Goal: Find specific page/section: Find specific page/section

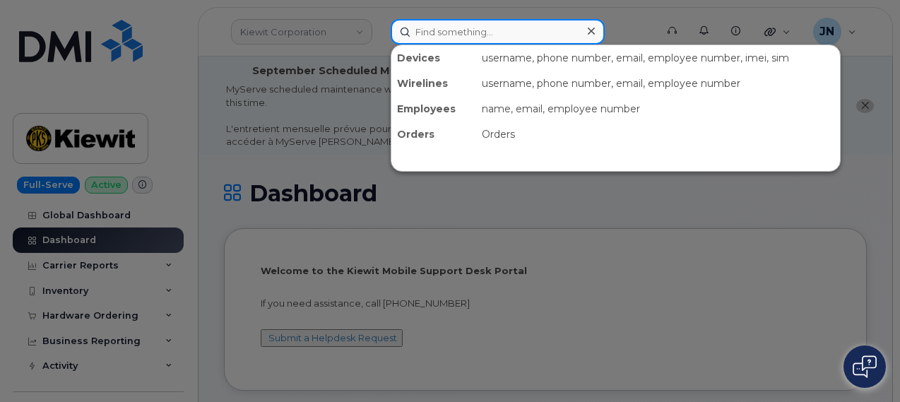
click at [442, 33] on input at bounding box center [498, 31] width 214 height 25
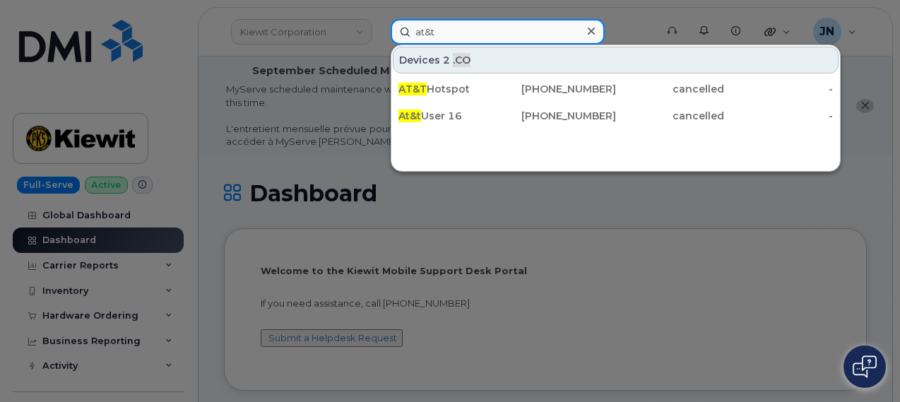
type input "at&t"
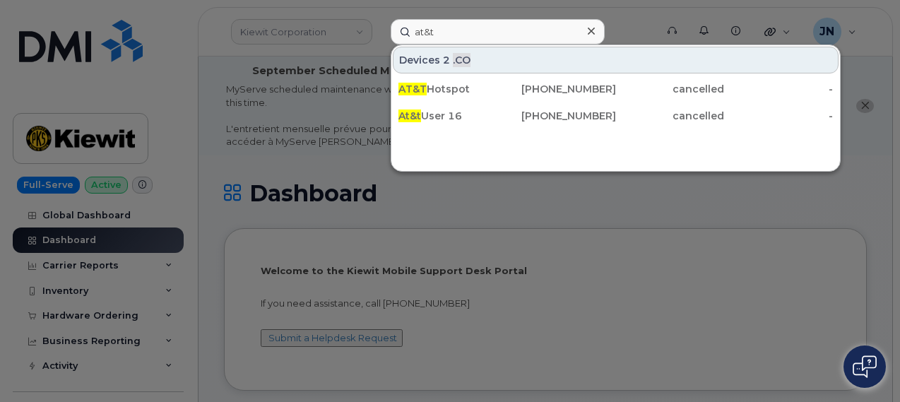
click at [565, 194] on div at bounding box center [450, 201] width 900 height 402
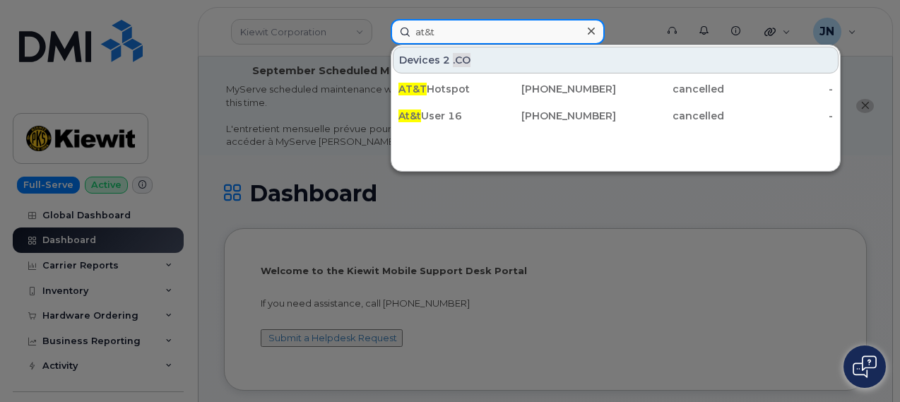
drag, startPoint x: 462, startPoint y: 33, endPoint x: 407, endPoint y: 40, distance: 55.6
click at [407, 40] on input "at&t" at bounding box center [498, 31] width 214 height 25
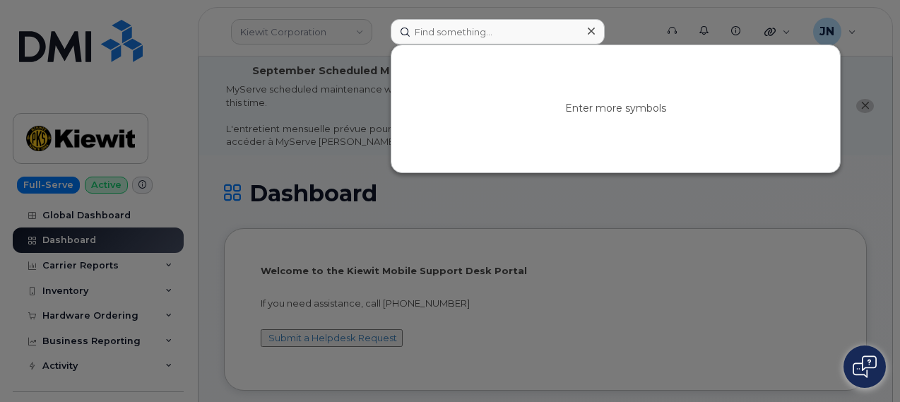
click at [174, 49] on div at bounding box center [450, 201] width 900 height 402
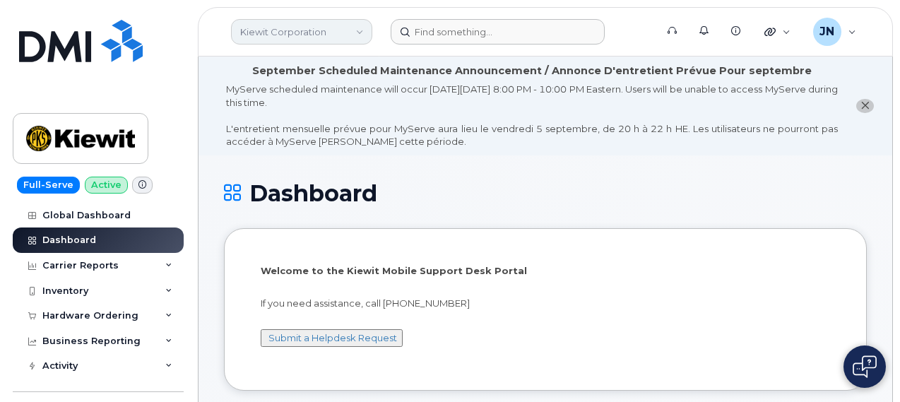
click at [348, 37] on link "Kiewit Corporation" at bounding box center [301, 31] width 141 height 25
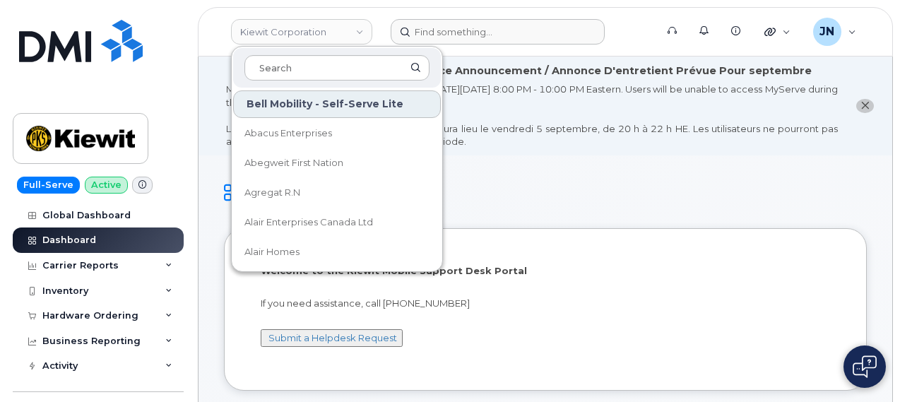
click at [391, 9] on header "Kiewit Corporation Bell Mobility - Self-Serve Lite Abacus Enterprises Abegweit …" at bounding box center [545, 31] width 695 height 49
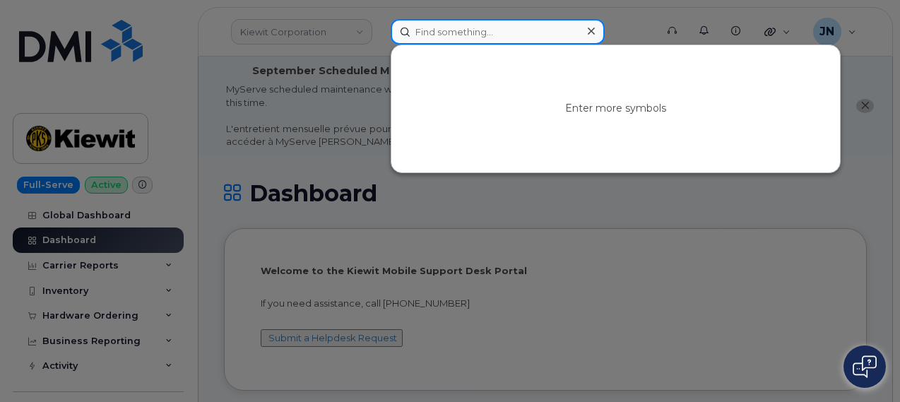
click at [439, 30] on input at bounding box center [498, 31] width 214 height 25
paste input "201-206-5028"
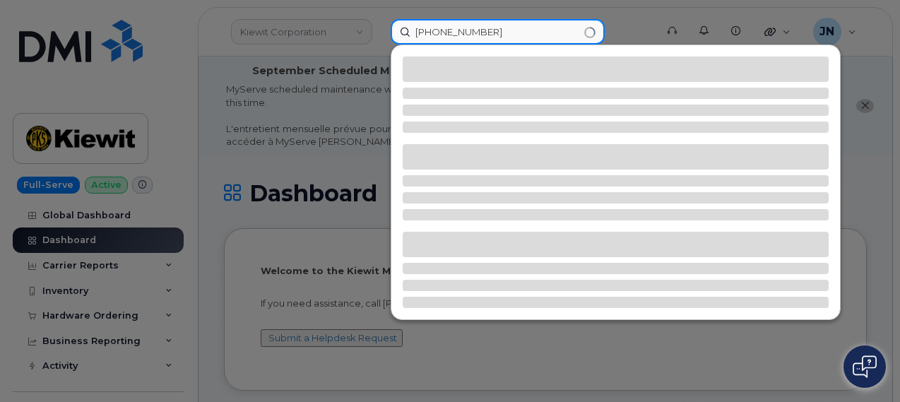
type input "201-206-5028"
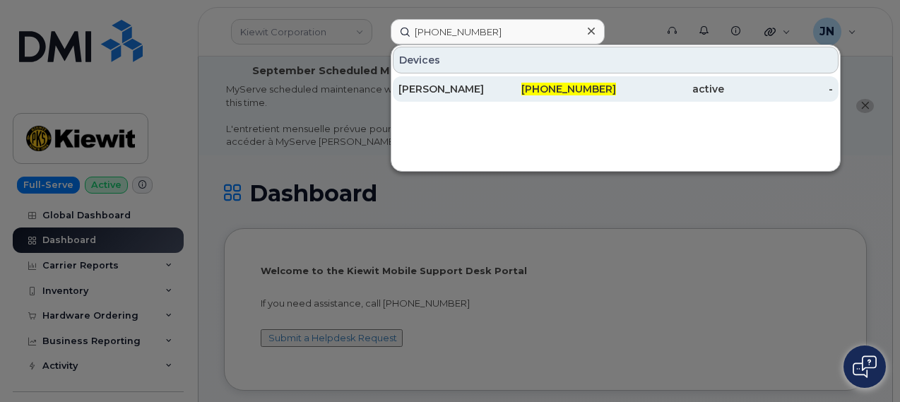
click at [442, 84] on div "Matt Capell" at bounding box center [453, 89] width 109 height 14
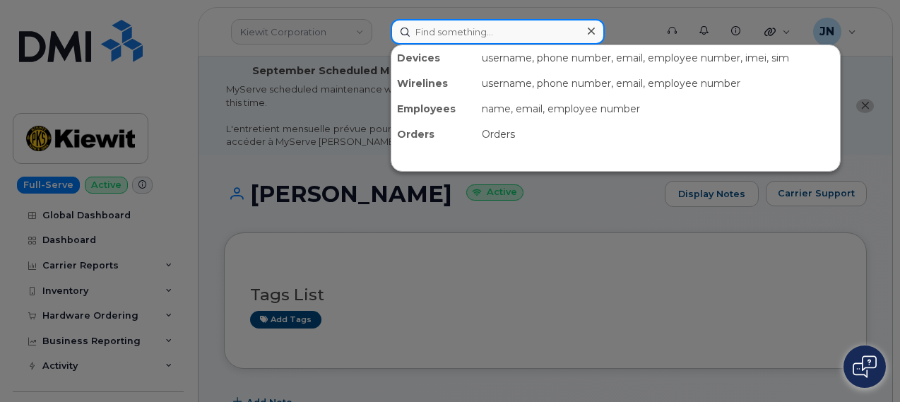
click at [455, 39] on input at bounding box center [498, 31] width 214 height 25
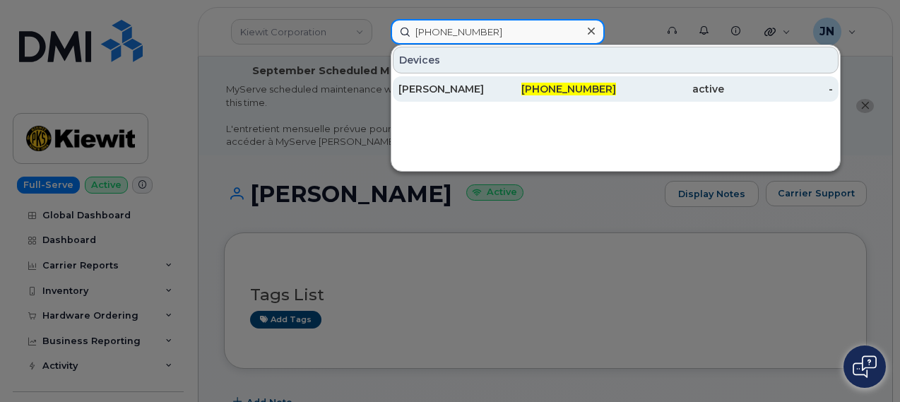
type input "201-832-7035"
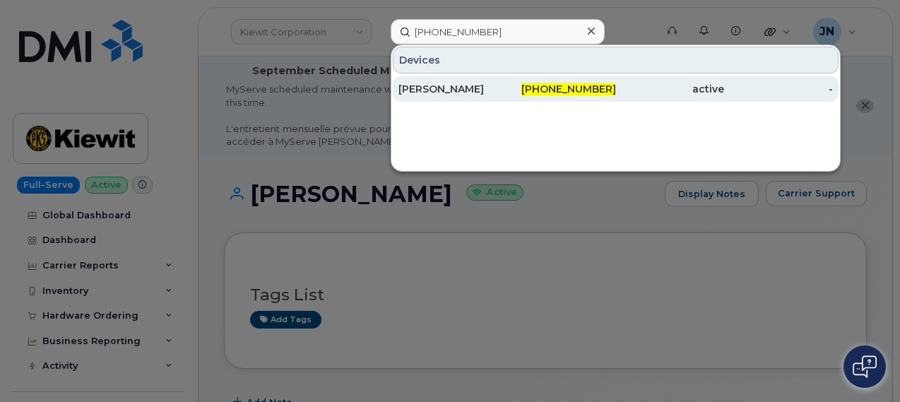
click at [465, 90] on div "[PERSON_NAME]" at bounding box center [453, 89] width 109 height 14
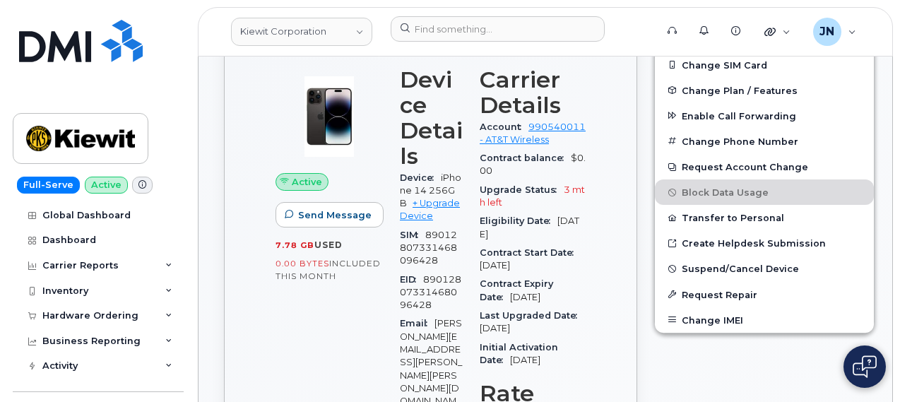
scroll to position [205, 0]
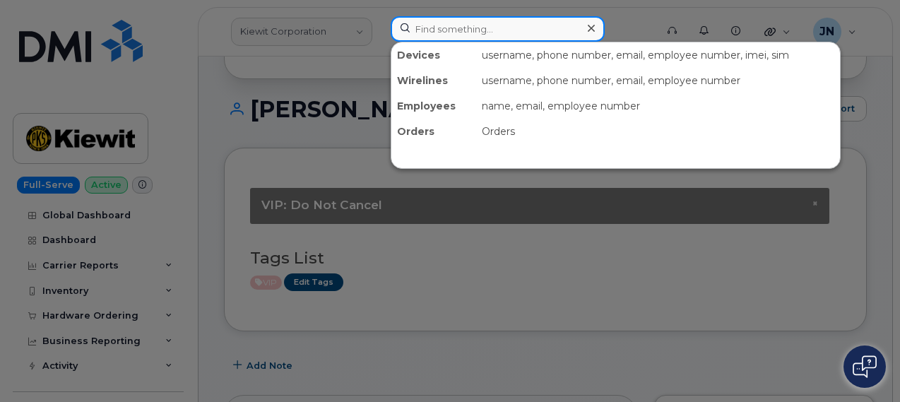
click at [461, 31] on input at bounding box center [498, 28] width 214 height 25
click at [448, 30] on input at bounding box center [498, 28] width 214 height 25
paste input "[PHONE_NUMBER]"
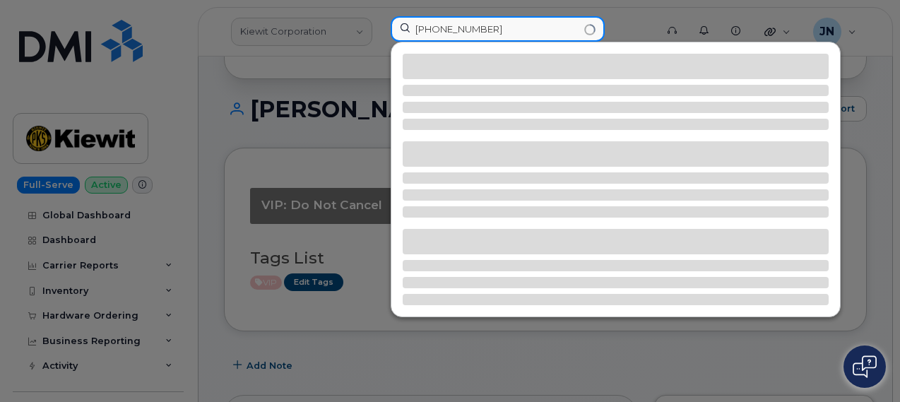
type input "[PHONE_NUMBER]"
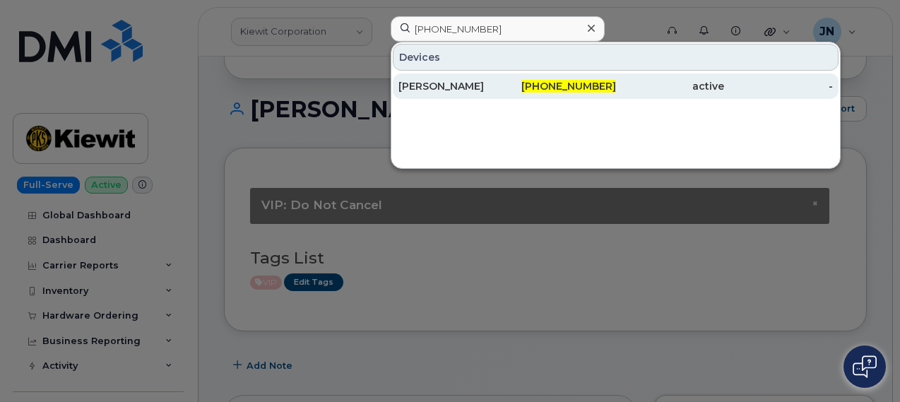
click at [459, 81] on div "[PERSON_NAME]" at bounding box center [453, 86] width 109 height 14
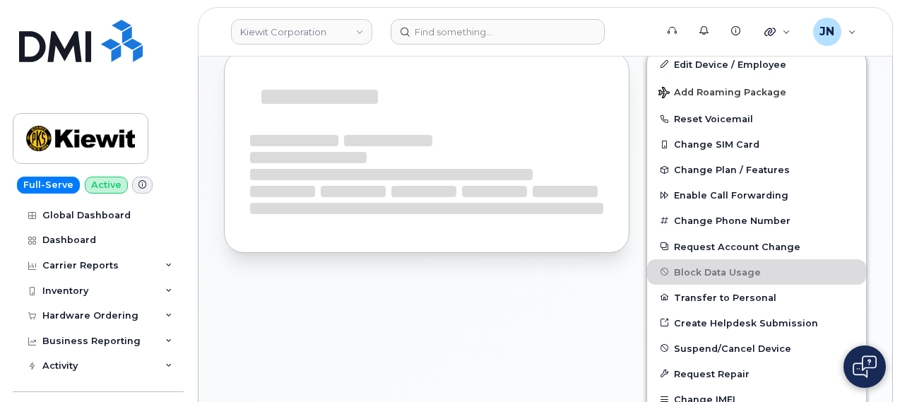
scroll to position [369, 0]
